Goal: Task Accomplishment & Management: Complete application form

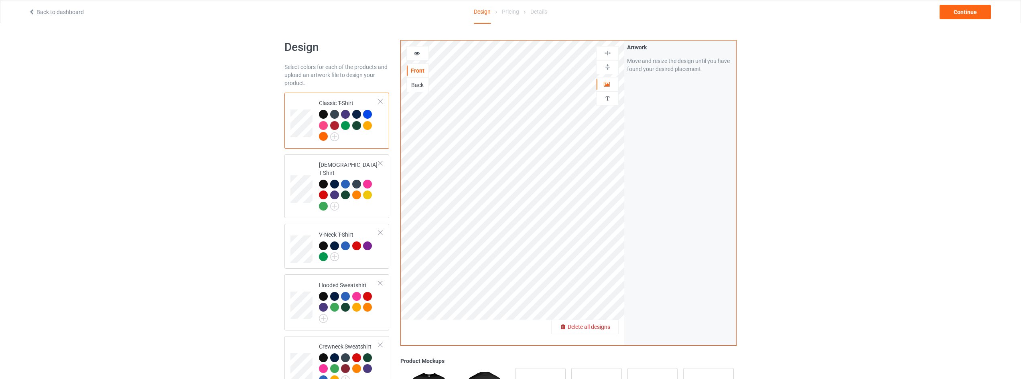
click at [606, 325] on span "Delete all designs" at bounding box center [588, 327] width 43 height 6
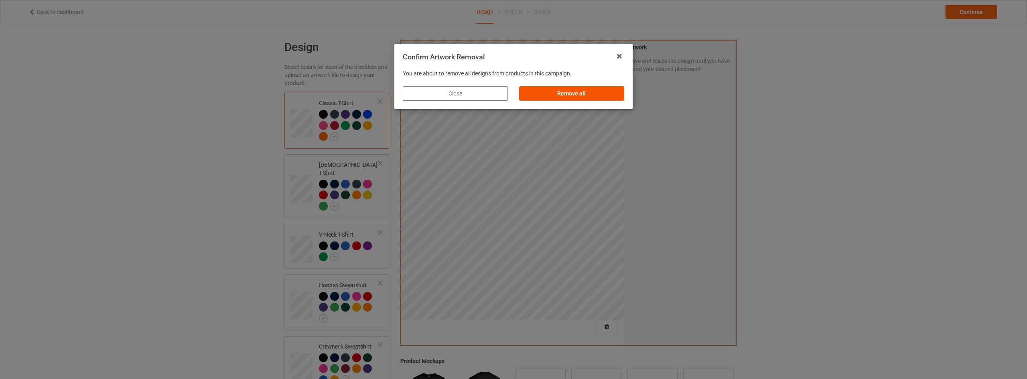
click at [571, 91] on div "Remove all" at bounding box center [571, 93] width 105 height 14
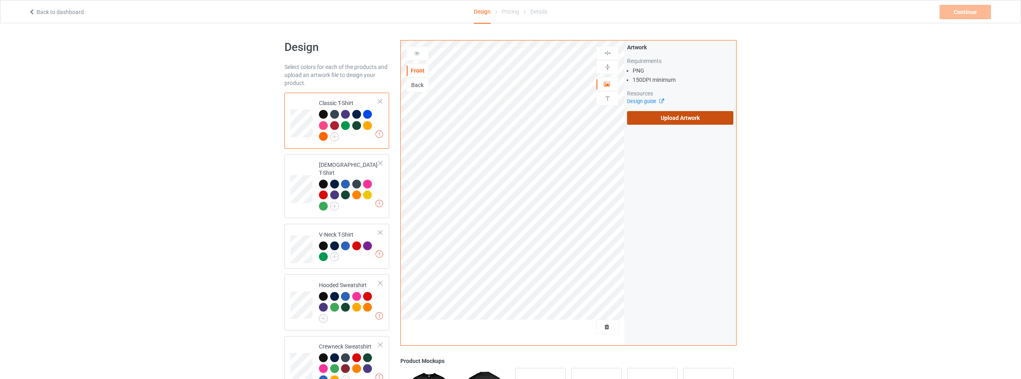
click at [669, 119] on label "Upload Artwork" at bounding box center [680, 118] width 106 height 14
click at [0, 0] on input "Upload Artwork" at bounding box center [0, 0] width 0 height 0
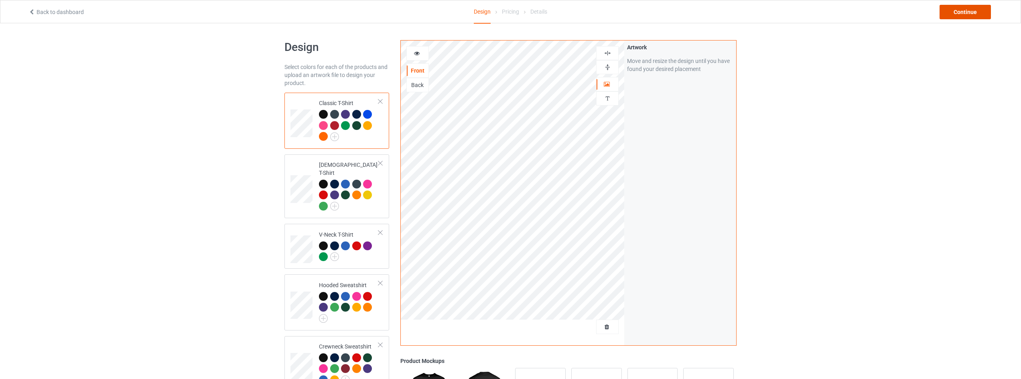
click at [968, 14] on div "Continue" at bounding box center [964, 12] width 51 height 14
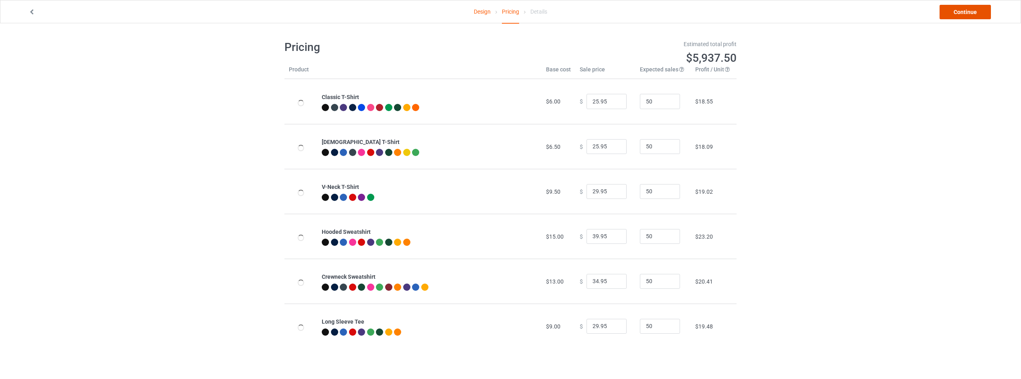
click at [968, 14] on link "Continue" at bounding box center [964, 12] width 51 height 14
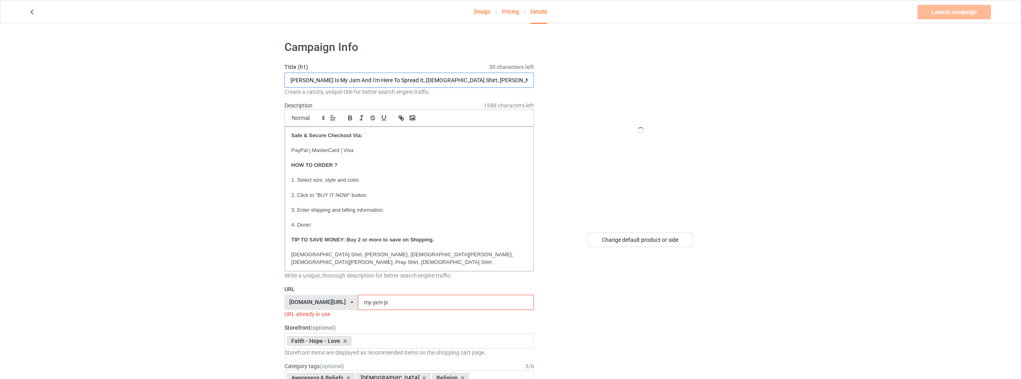
click at [353, 78] on input "[PERSON_NAME] Is My Jam And I'm Here To Spread It, [DEMOGRAPHIC_DATA] Shirt, [P…" at bounding box center [408, 80] width 249 height 15
drag, startPoint x: 396, startPoint y: 77, endPoint x: 132, endPoint y: 69, distance: 264.0
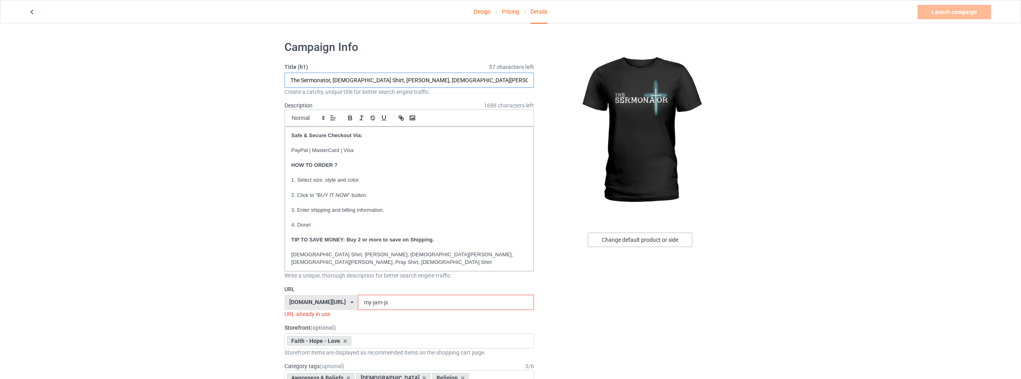
type input "The Sermonator, [DEMOGRAPHIC_DATA] Shirt, [PERSON_NAME], [DEMOGRAPHIC_DATA][PER…"
click at [618, 242] on div "Change default product or side" at bounding box center [639, 240] width 105 height 14
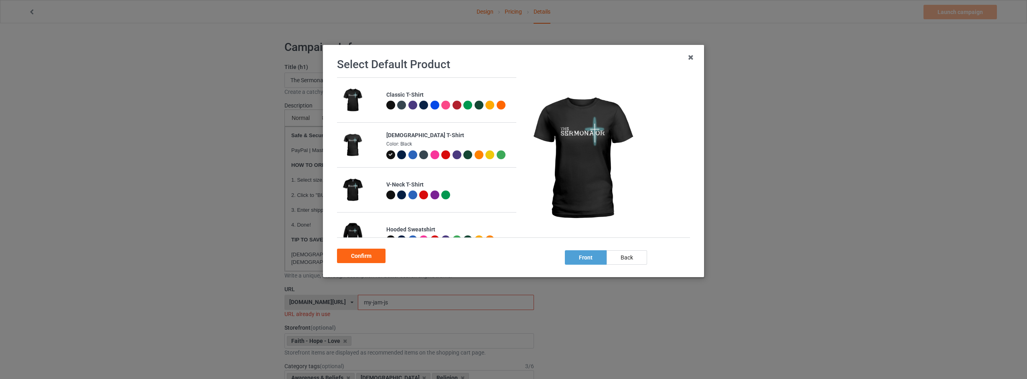
click at [390, 101] on div at bounding box center [390, 105] width 9 height 9
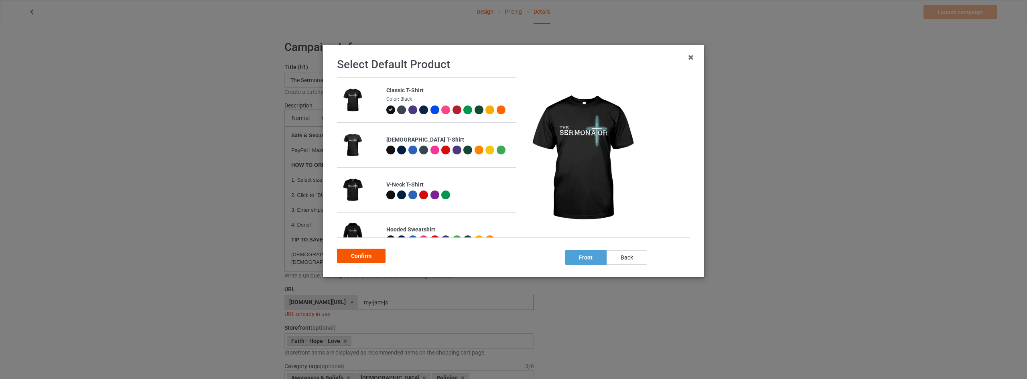
click at [348, 259] on div "Confirm" at bounding box center [361, 256] width 49 height 14
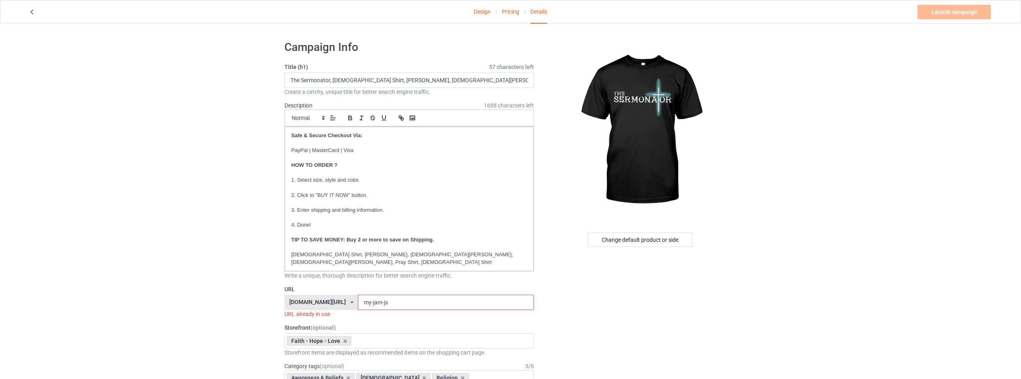
drag, startPoint x: 389, startPoint y: 294, endPoint x: 334, endPoint y: 286, distance: 55.1
click at [334, 295] on div "[DOMAIN_NAME][URL] [DOMAIN_NAME][URL] [DOMAIN_NAME][URL] [DOMAIN_NAME][URL] [DO…" at bounding box center [408, 302] width 249 height 15
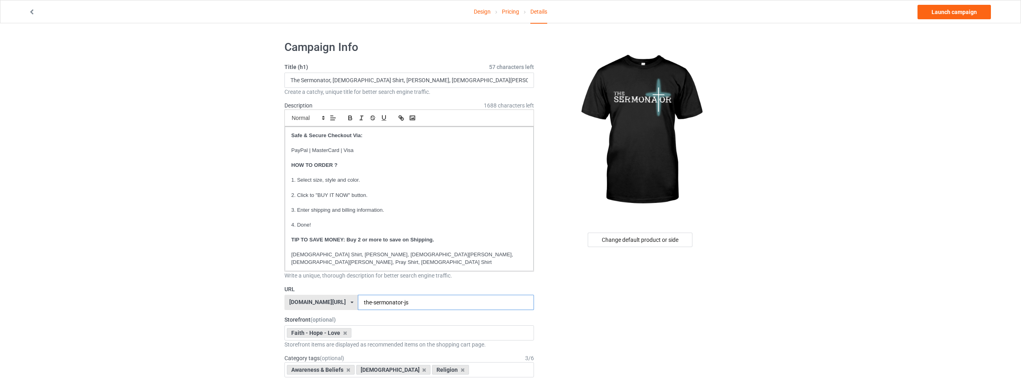
type input "the-sermonator-js"
click at [954, 11] on link "Launch campaign" at bounding box center [953, 12] width 73 height 14
